Goal: Task Accomplishment & Management: Manage account settings

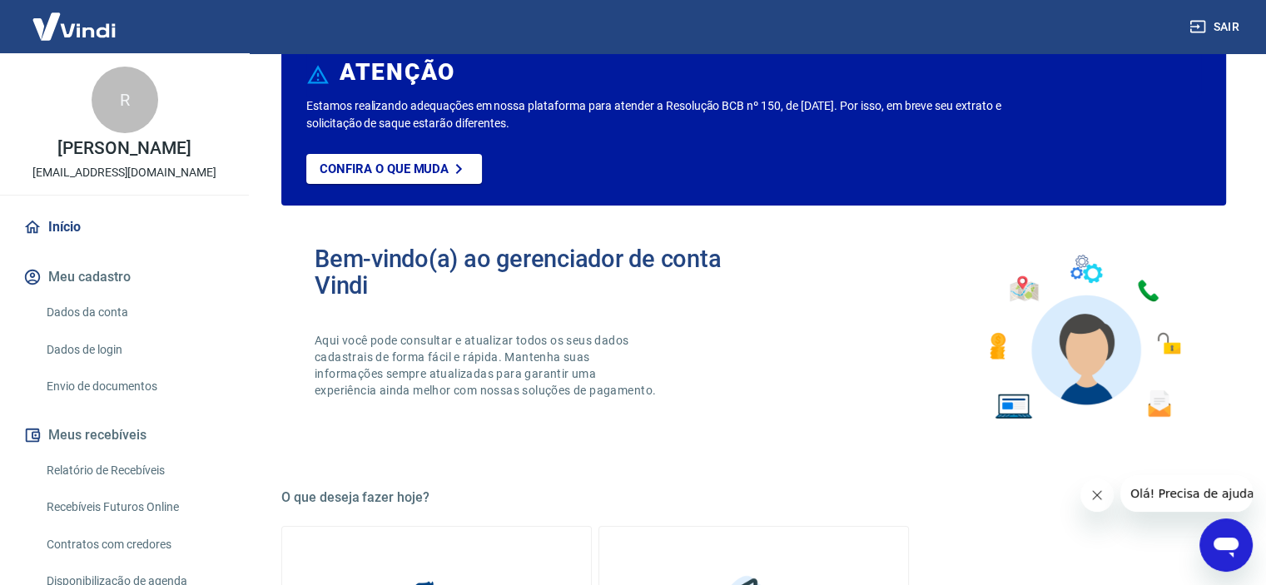
scroll to position [83, 0]
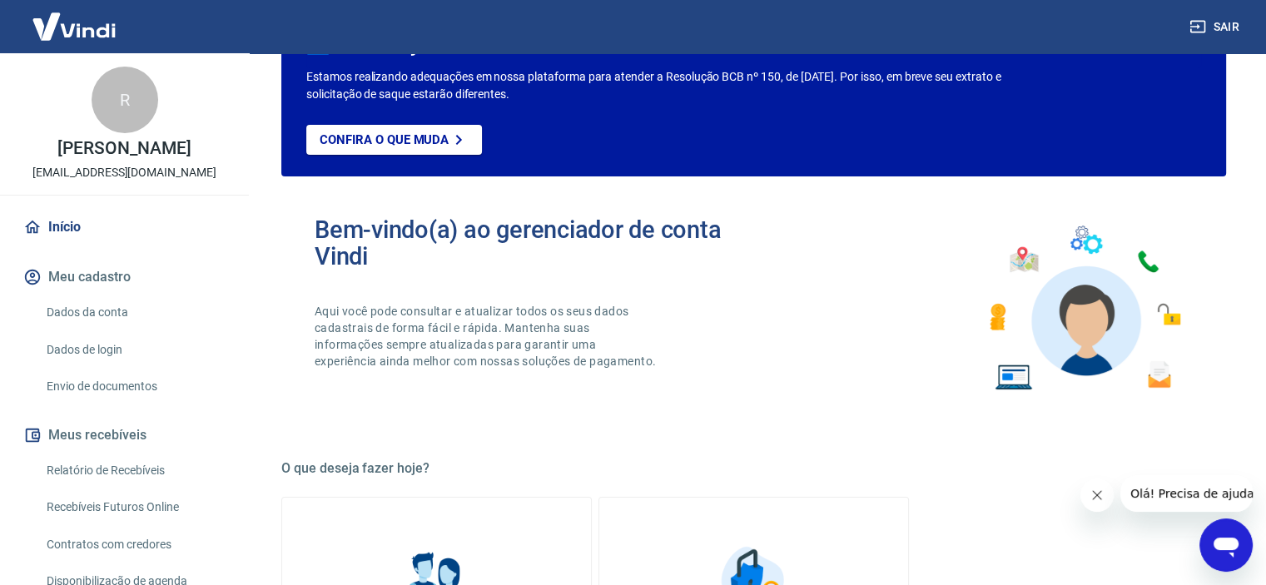
click at [151, 280] on button "Meu cadastro" at bounding box center [124, 277] width 209 height 37
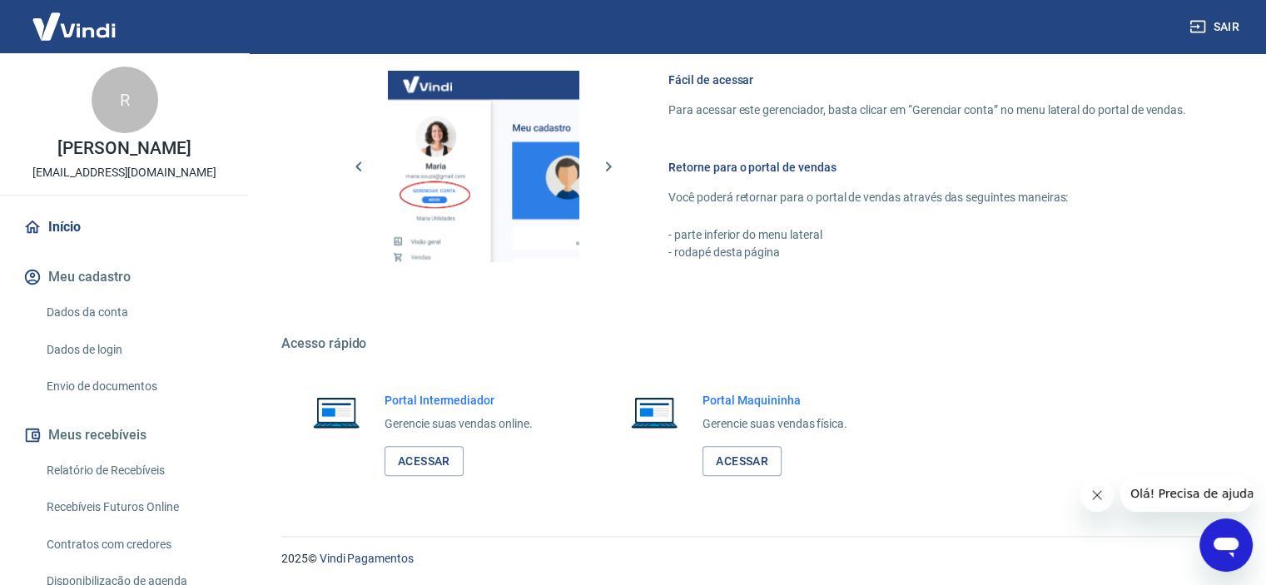
scroll to position [901, 0]
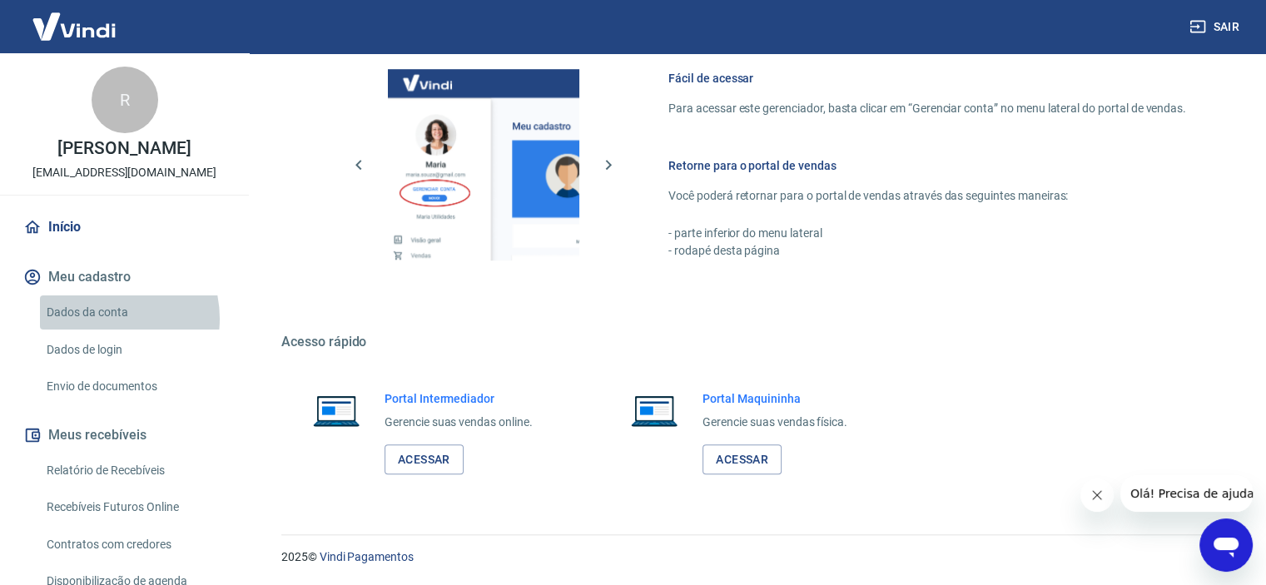
click at [100, 319] on link "Dados da conta" at bounding box center [134, 312] width 189 height 34
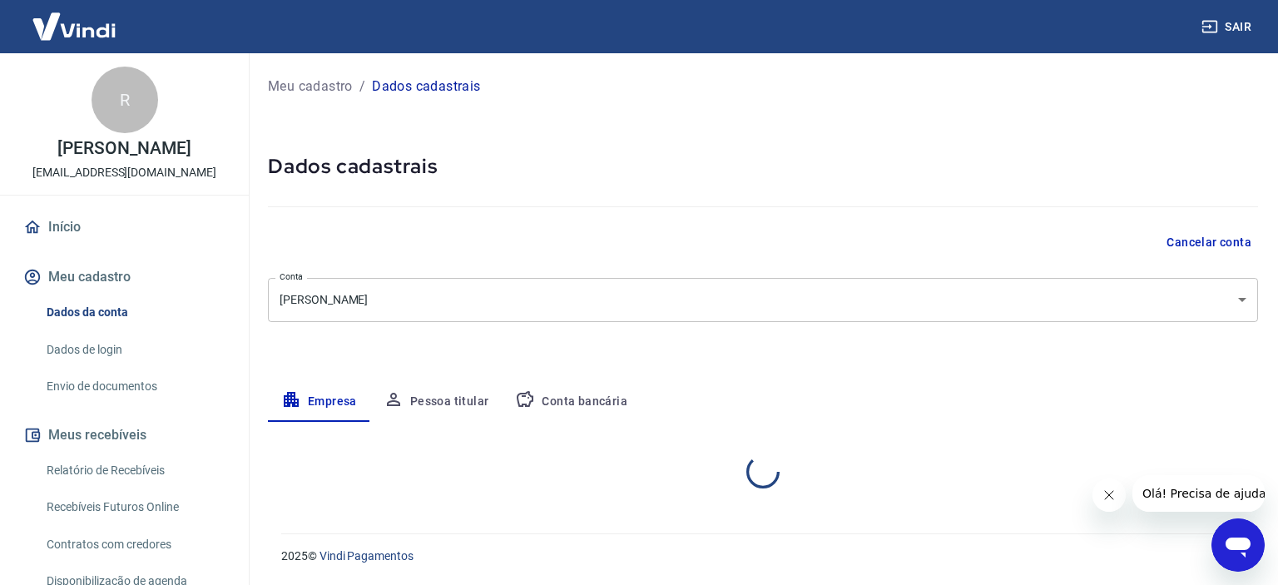
select select "SP"
select select "business"
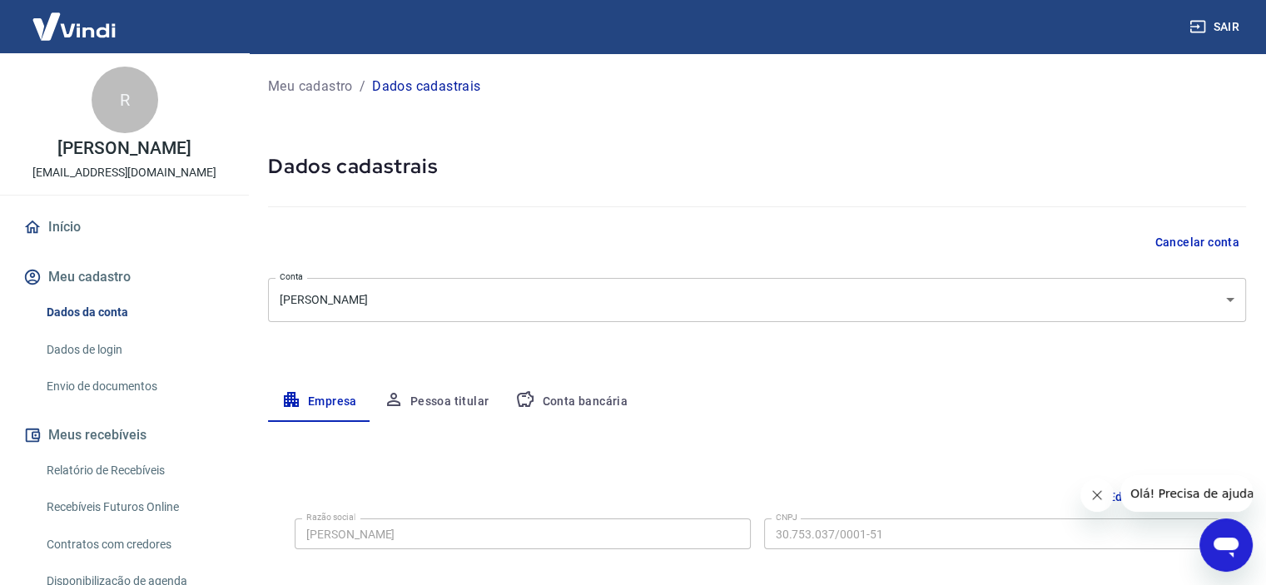
click at [454, 404] on button "Pessoa titular" at bounding box center [436, 402] width 132 height 40
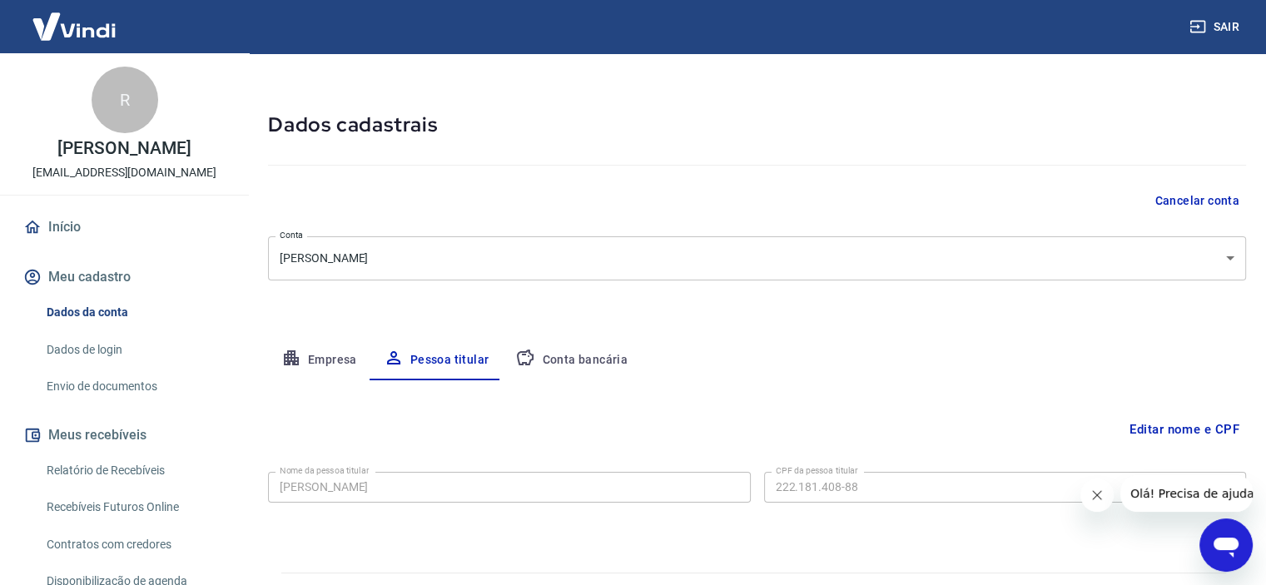
scroll to position [80, 0]
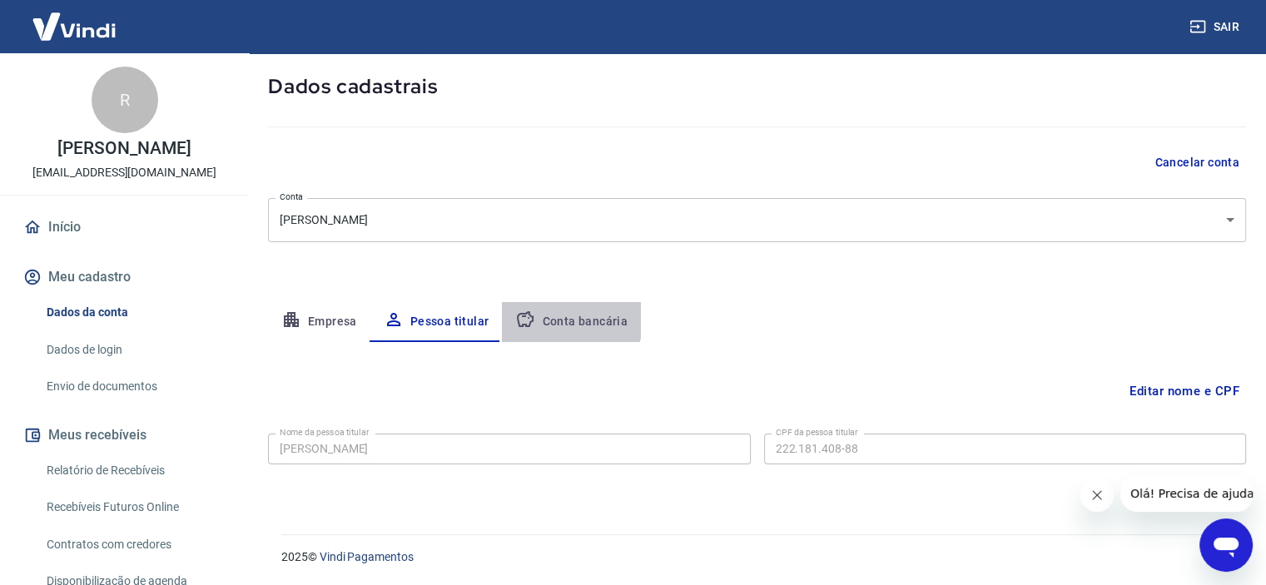
click at [557, 318] on button "Conta bancária" at bounding box center [571, 322] width 139 height 40
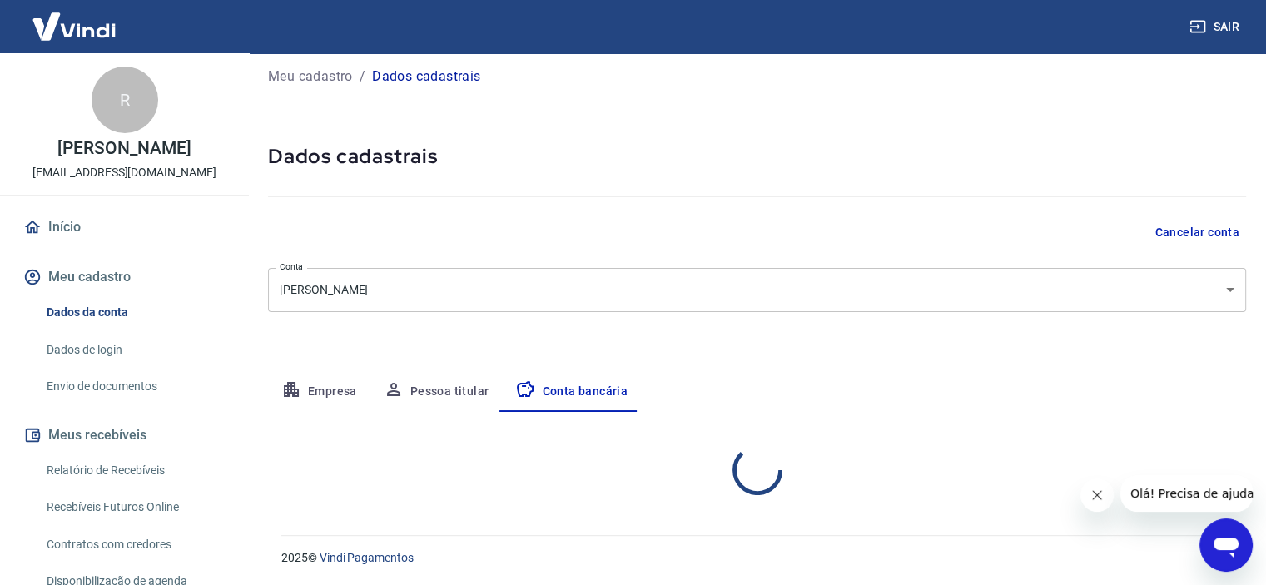
select select "1"
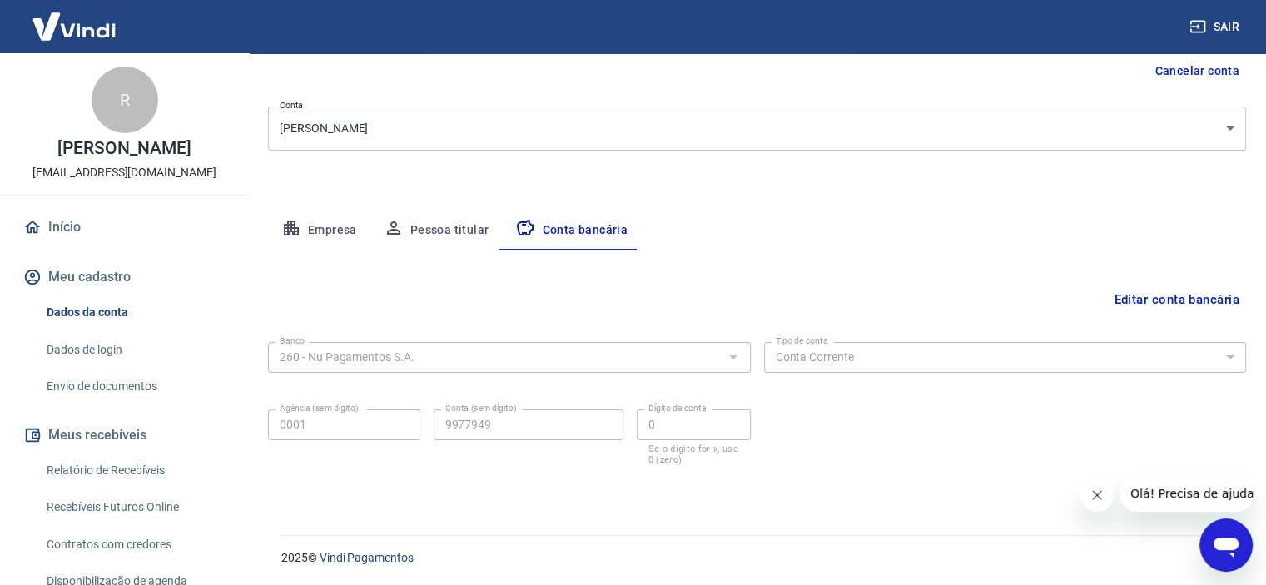
scroll to position [172, 0]
